Goal: Transaction & Acquisition: Purchase product/service

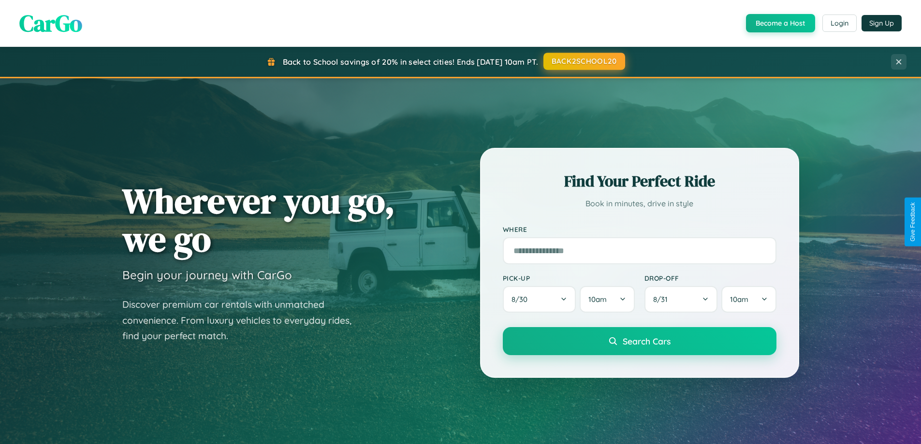
click at [583, 61] on button "BACK2SCHOOL20" at bounding box center [584, 61] width 82 height 17
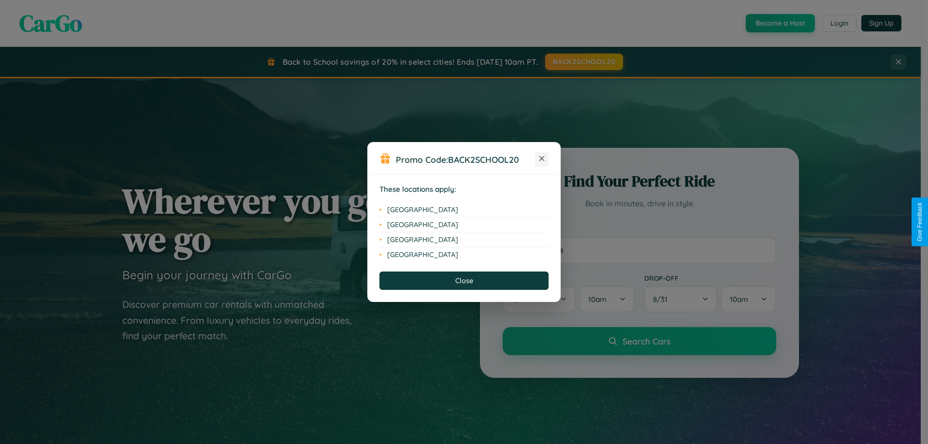
click at [542, 159] on icon at bounding box center [541, 158] width 5 height 5
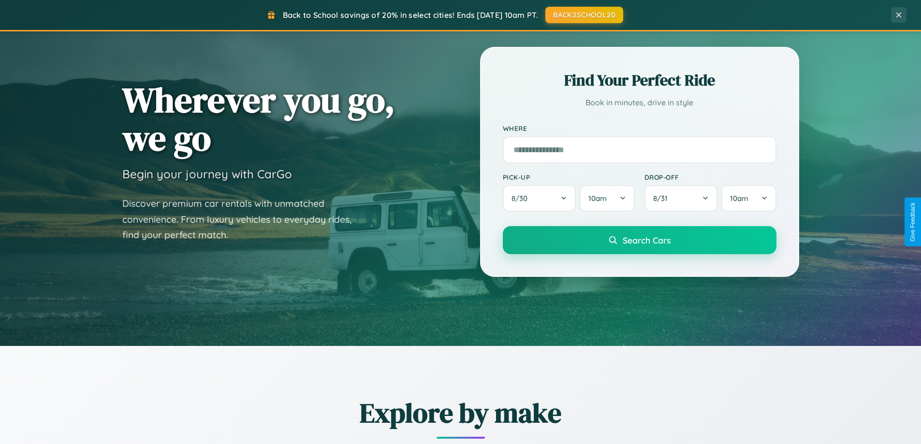
scroll to position [417, 0]
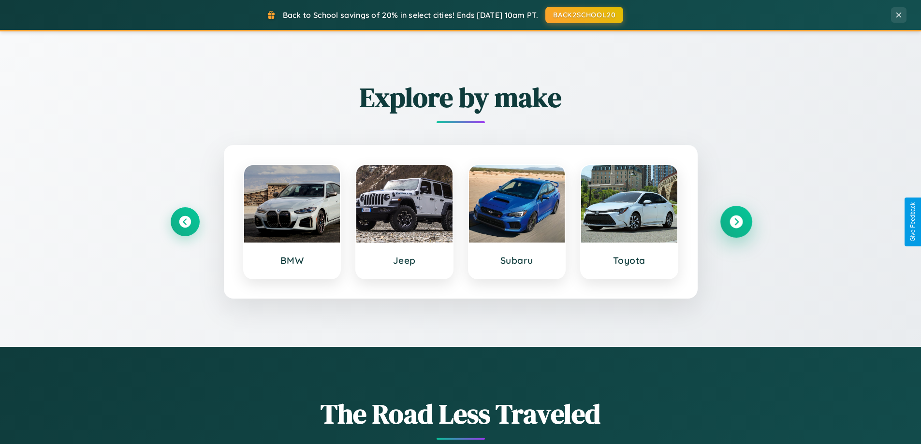
click at [735, 222] on icon at bounding box center [735, 222] width 13 height 13
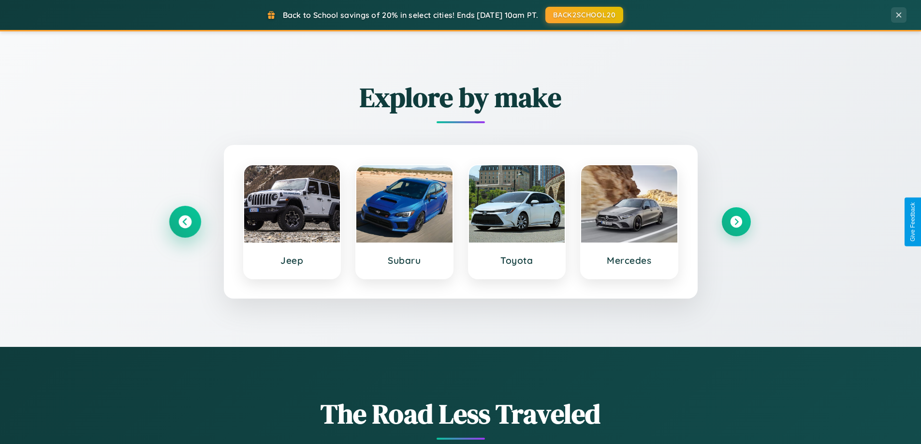
click at [185, 222] on icon at bounding box center [184, 222] width 13 height 13
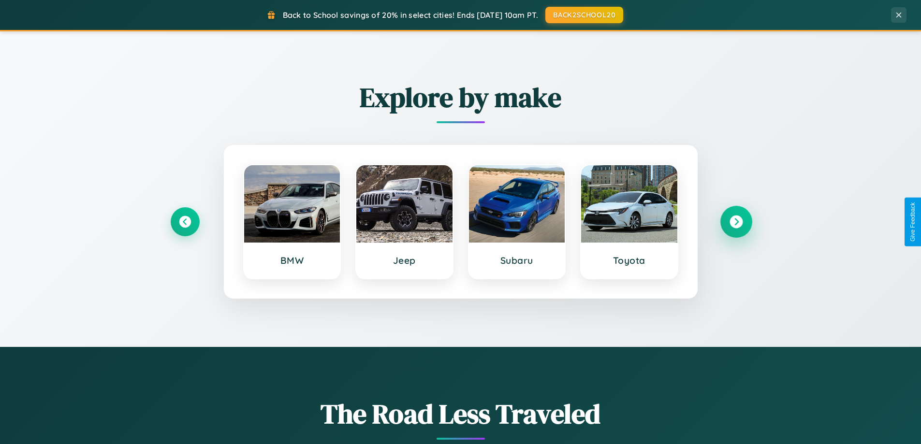
click at [735, 222] on icon at bounding box center [735, 222] width 13 height 13
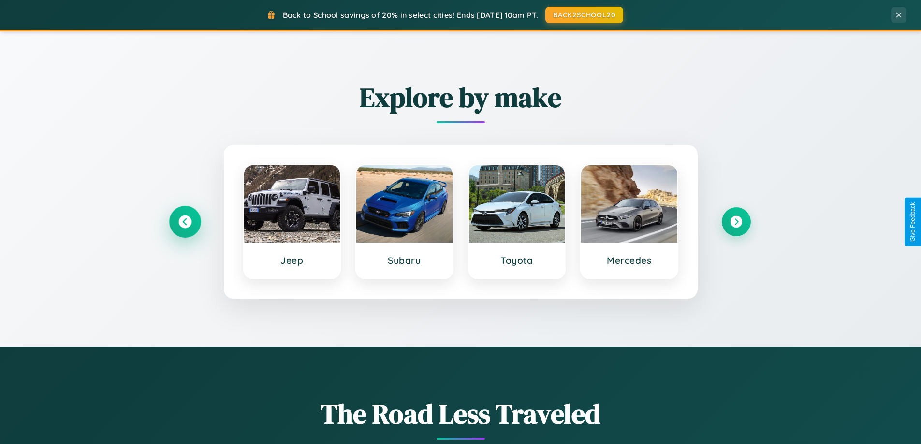
click at [185, 222] on icon at bounding box center [184, 222] width 13 height 13
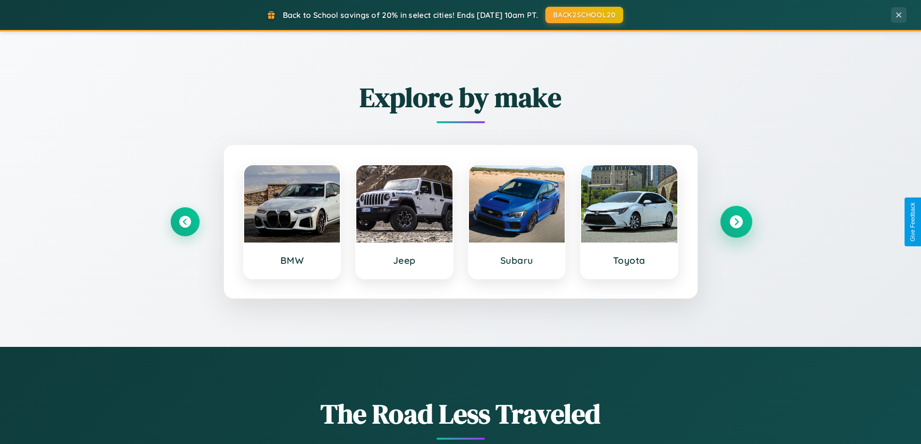
click at [735, 222] on icon at bounding box center [735, 222] width 13 height 13
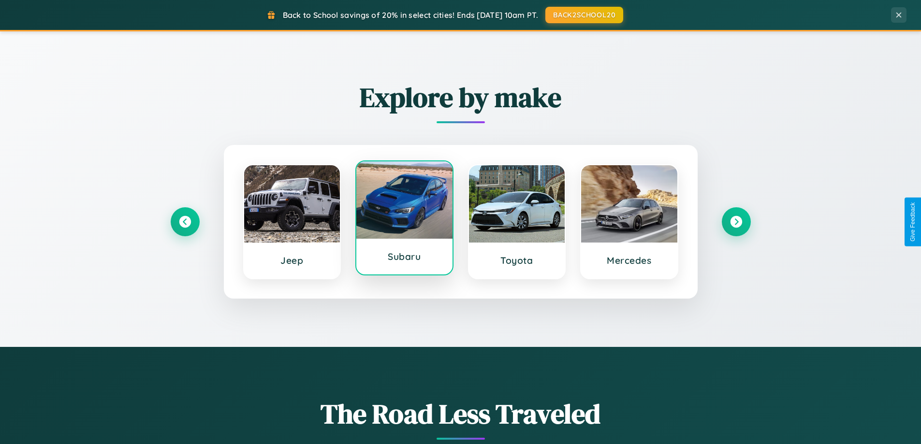
click at [404, 222] on div at bounding box center [404, 199] width 96 height 77
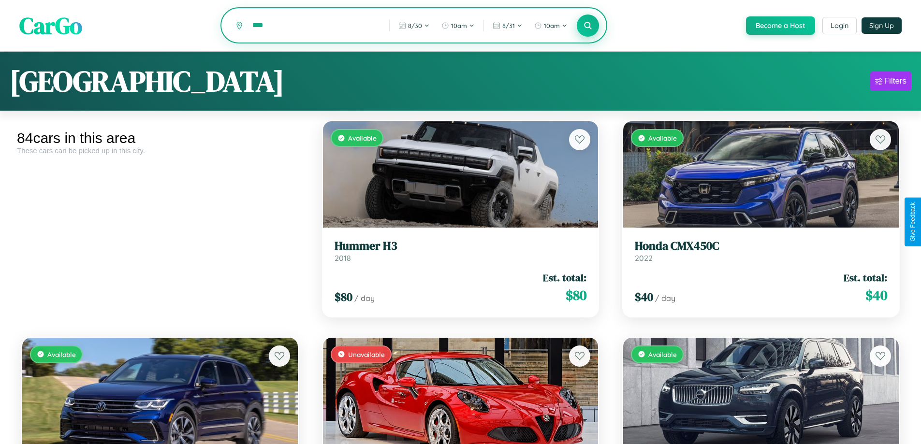
type input "****"
click at [587, 26] on icon at bounding box center [587, 25] width 9 height 9
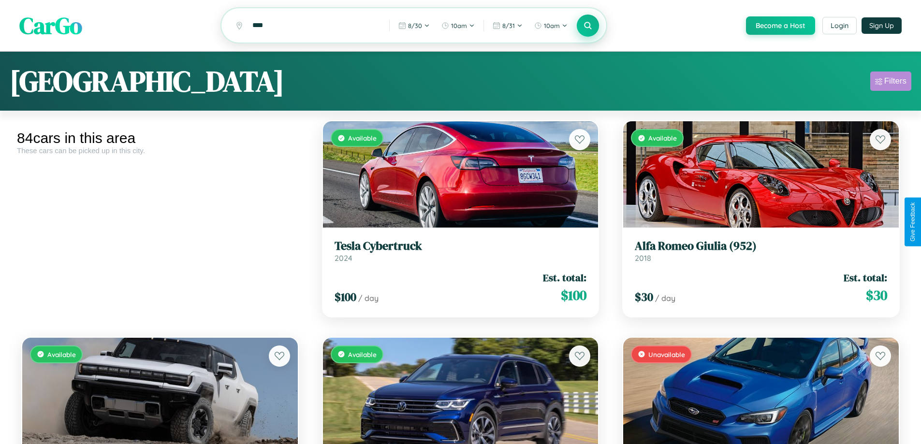
click at [890, 83] on div "Filters" at bounding box center [895, 81] width 22 height 10
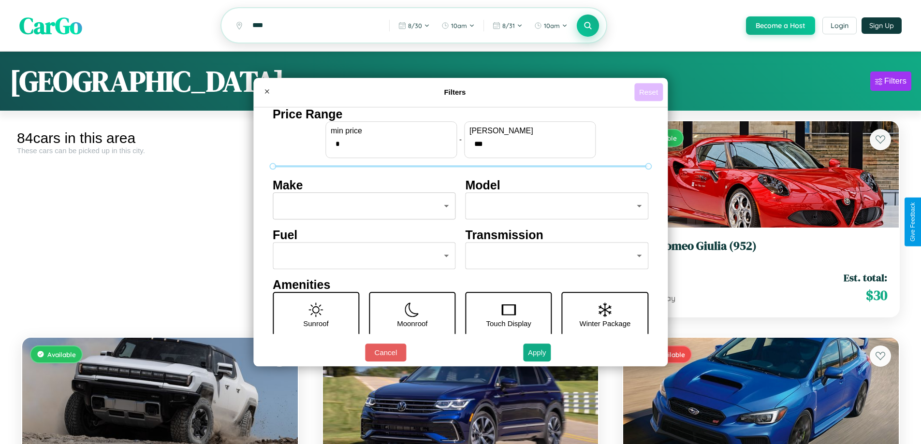
click at [649, 92] on button "Reset" at bounding box center [648, 92] width 29 height 18
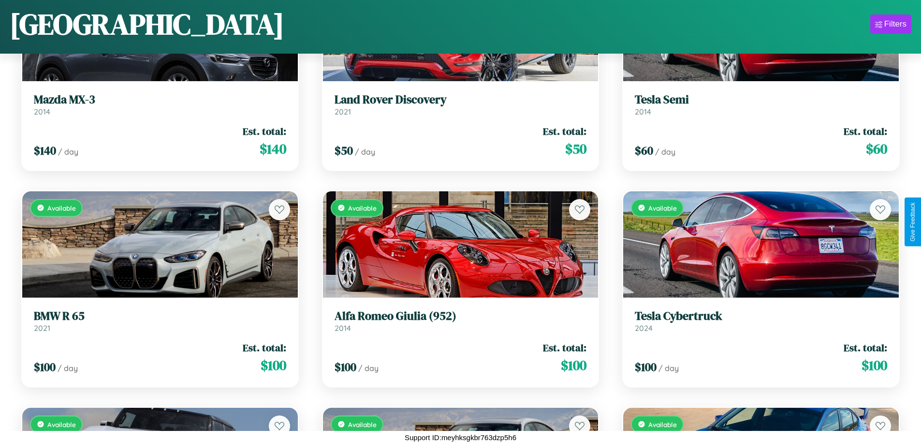
scroll to position [4680, 0]
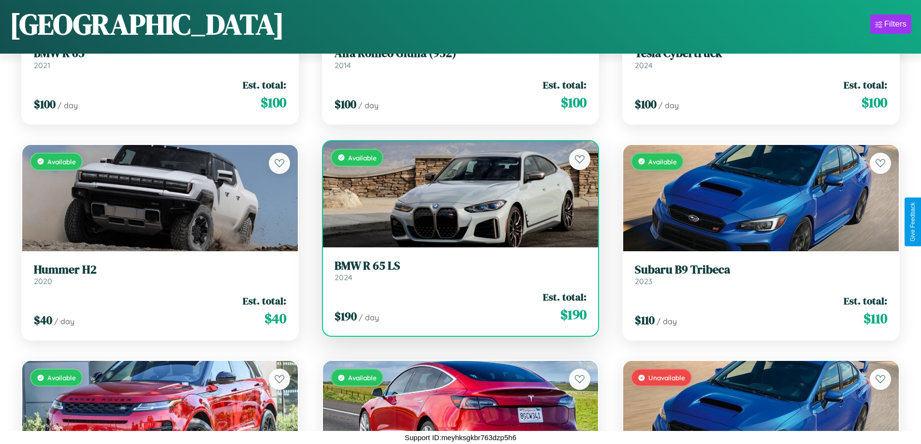
click at [456, 194] on div "Available" at bounding box center [460, 194] width 275 height 106
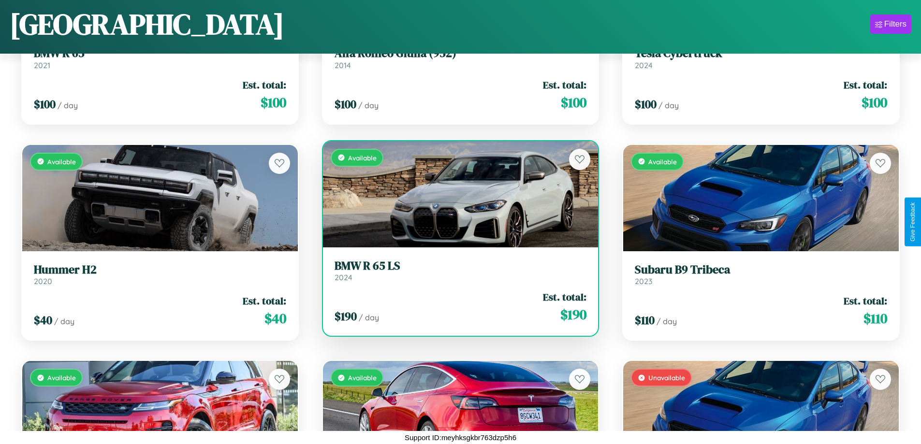
click at [456, 194] on div "Available" at bounding box center [460, 194] width 275 height 106
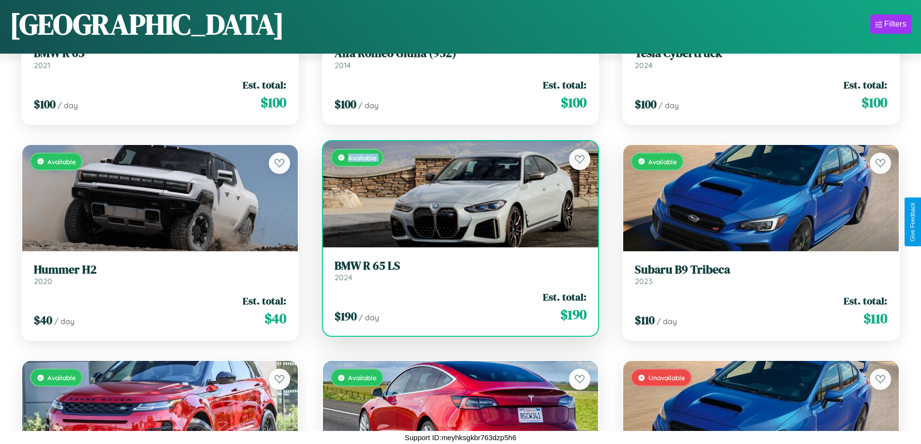
click at [456, 194] on div "Available" at bounding box center [460, 194] width 275 height 106
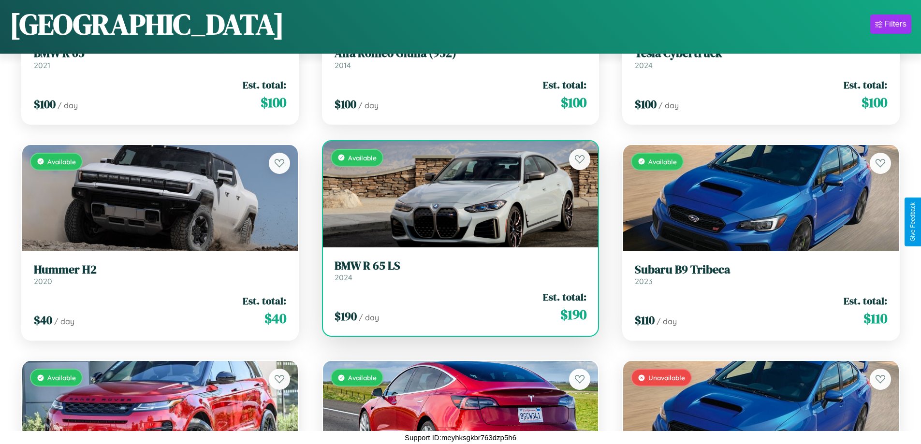
click at [456, 194] on div "Available" at bounding box center [460, 194] width 275 height 106
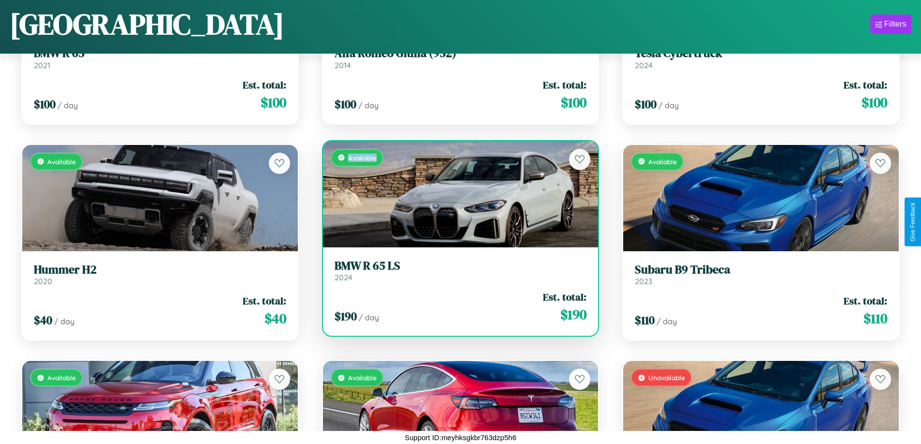
click at [456, 194] on div "Available" at bounding box center [460, 194] width 275 height 106
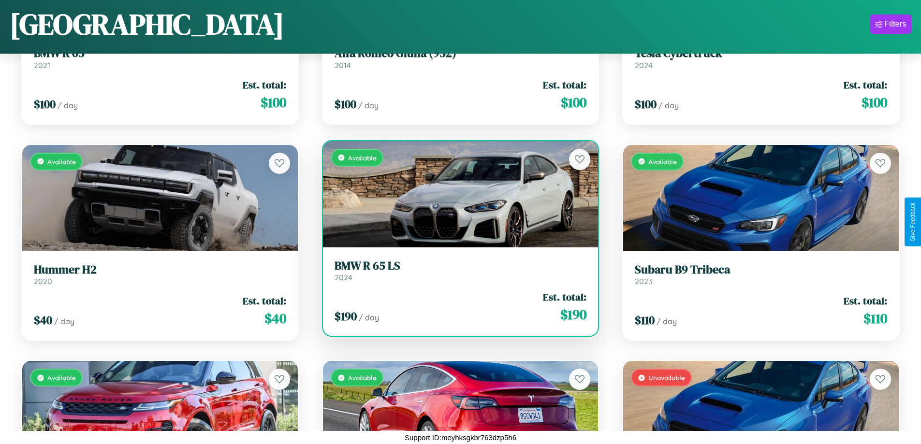
click at [456, 270] on h3 "BMW R 65 LS" at bounding box center [460, 266] width 252 height 14
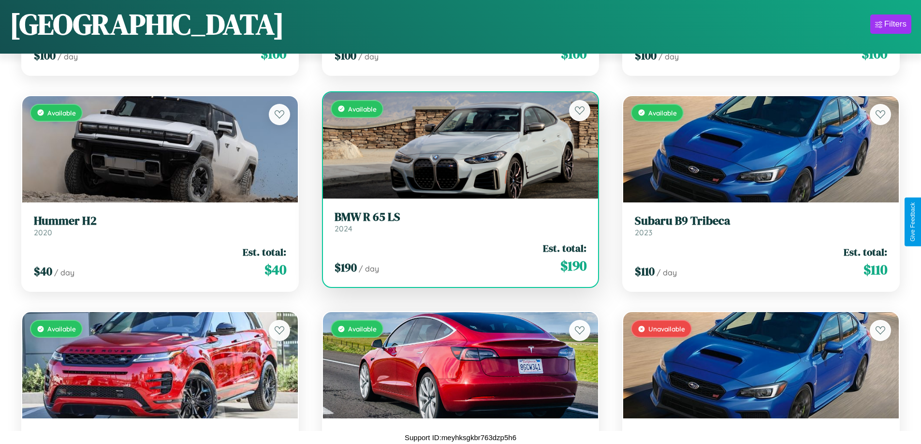
scroll to position [5113, 0]
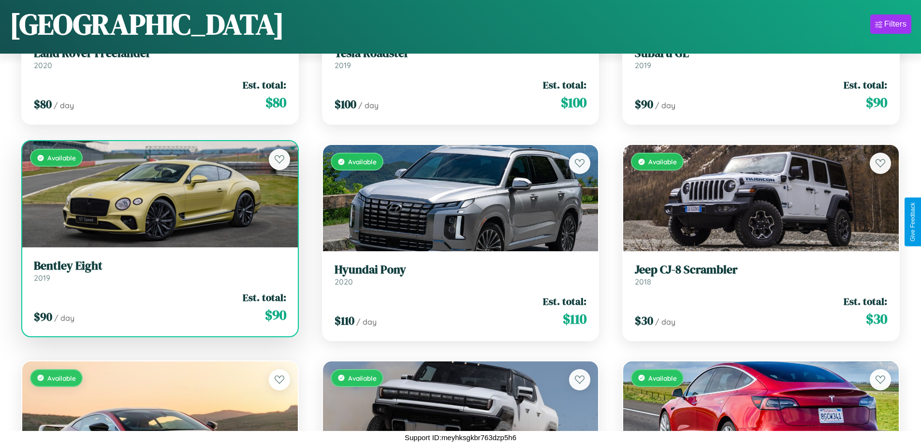
click at [159, 274] on link "Bentley Eight 2019" at bounding box center [160, 271] width 252 height 24
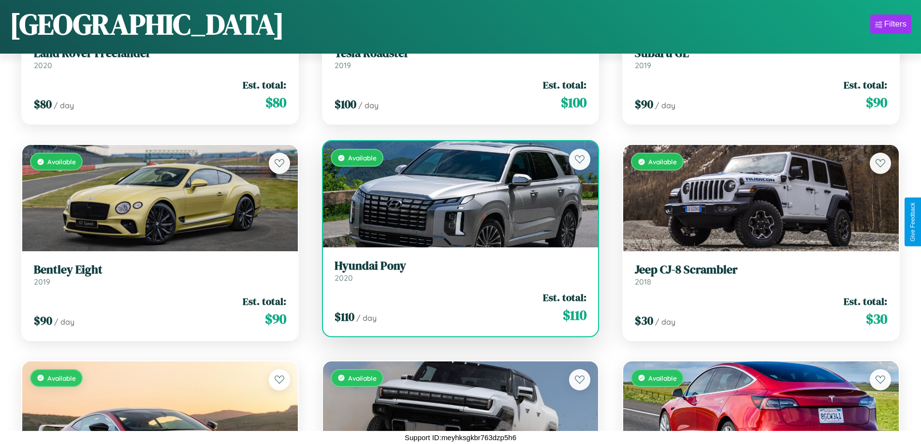
scroll to position [2083, 0]
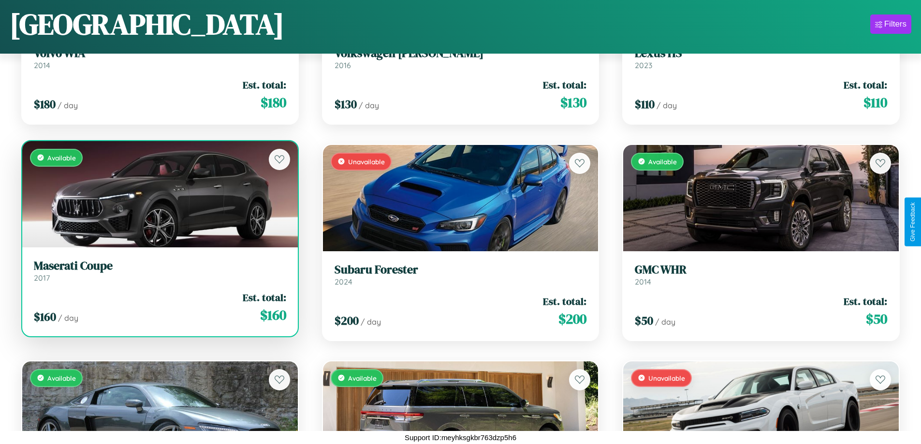
click at [159, 273] on link "Maserati Coupe 2017" at bounding box center [160, 271] width 252 height 24
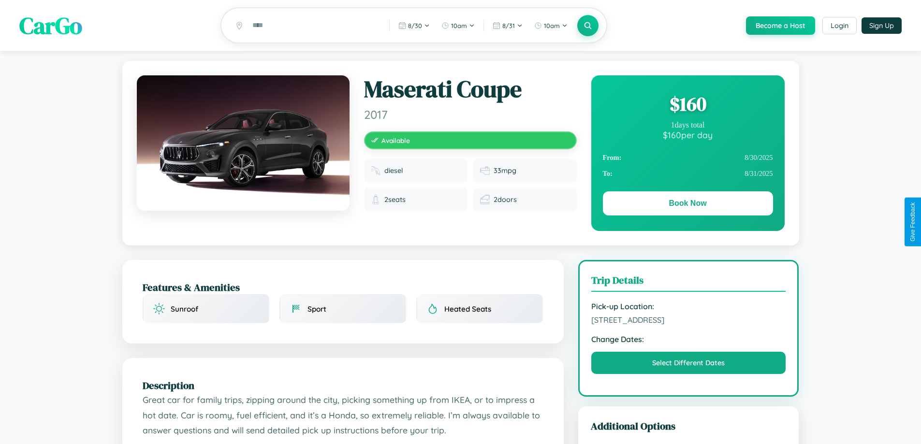
scroll to position [317, 0]
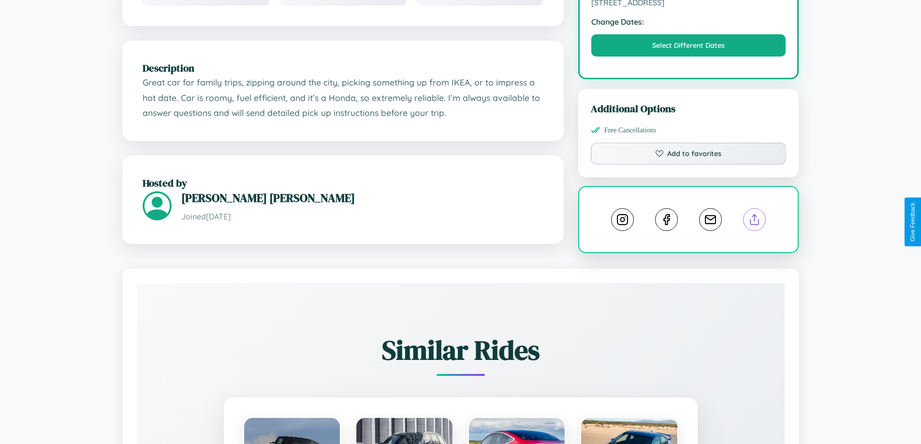
click at [754, 221] on line at bounding box center [754, 218] width 0 height 7
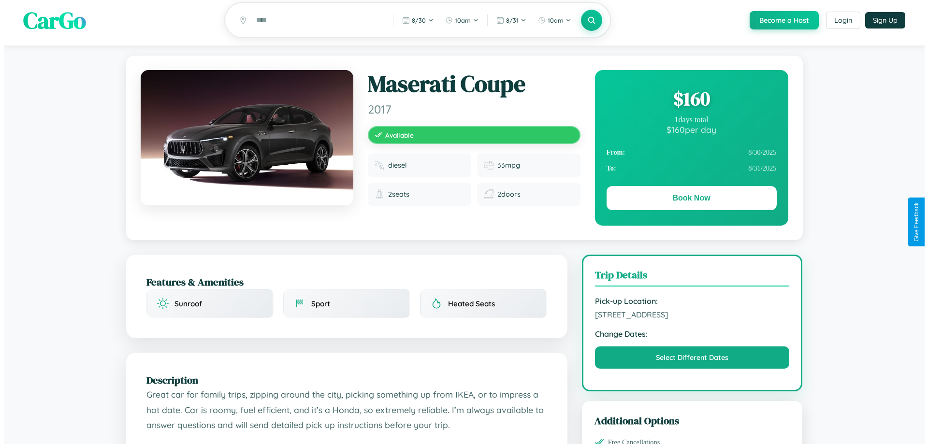
scroll to position [0, 0]
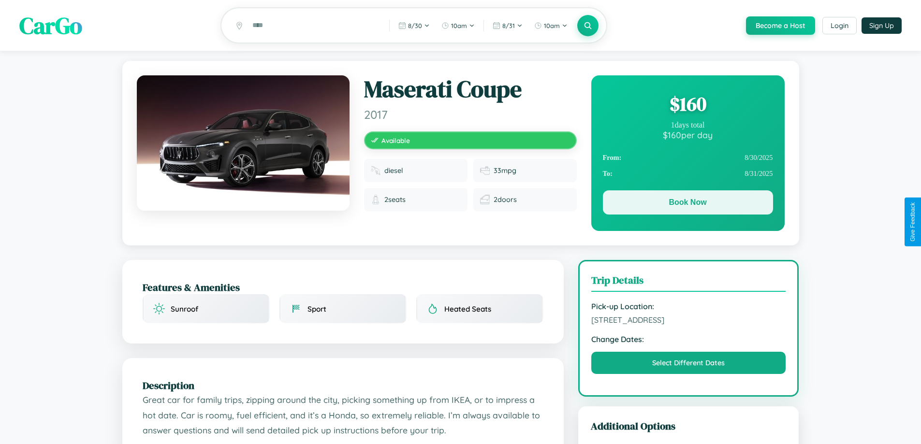
click at [687, 204] on button "Book Now" at bounding box center [688, 202] width 170 height 24
